Goal: Find specific page/section: Find specific page/section

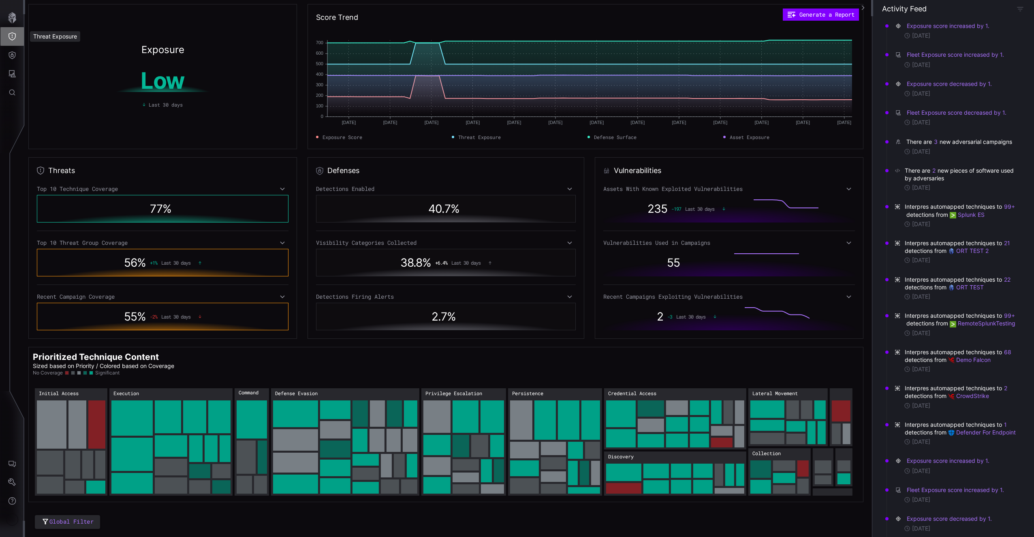
click at [11, 36] on icon "Threat Exposure" at bounding box center [12, 36] width 8 height 8
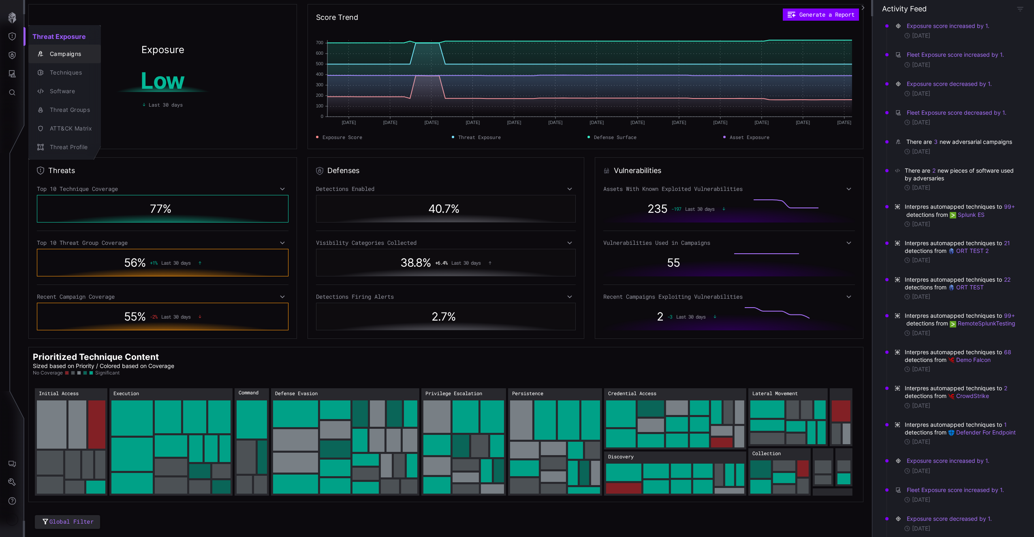
click at [56, 55] on div "Campaigns" at bounding box center [69, 54] width 46 height 10
